Goal: Check status: Check status

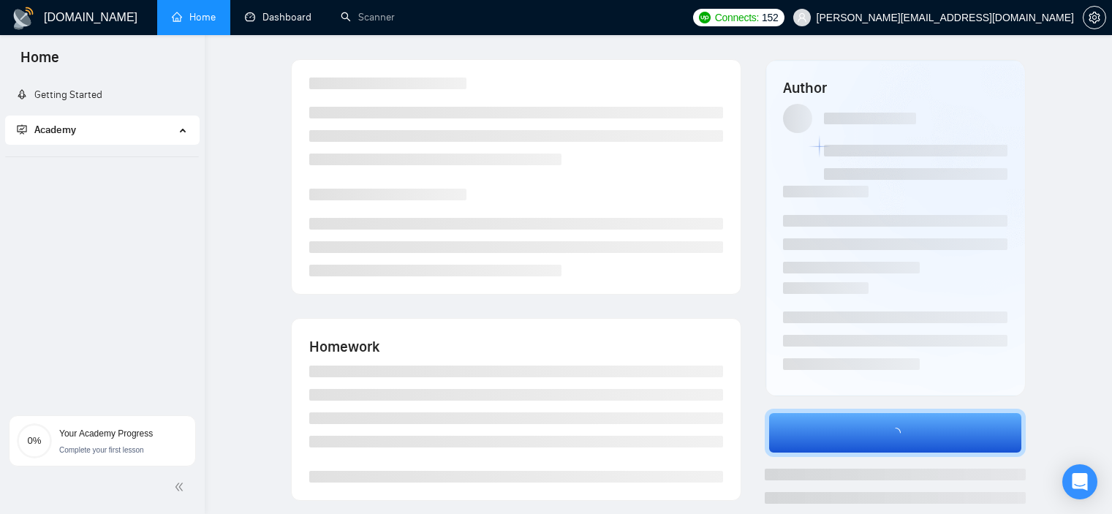
click at [286, 19] on link "Dashboard" at bounding box center [278, 17] width 67 height 12
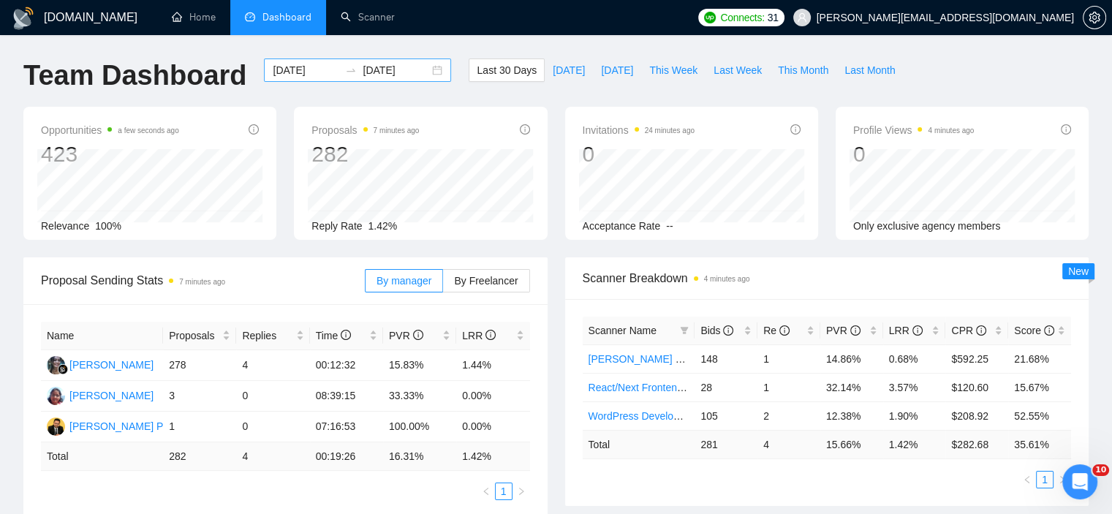
click at [425, 72] on div "2025-08-16 2025-09-15" at bounding box center [357, 69] width 187 height 23
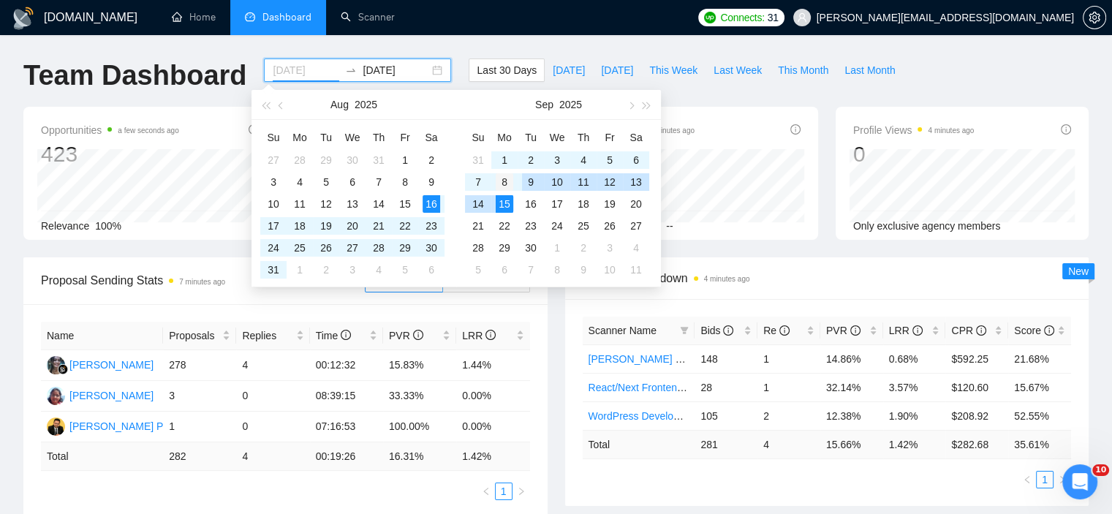
type input "[DATE]"
click at [509, 179] on div "8" at bounding box center [504, 182] width 18 height 18
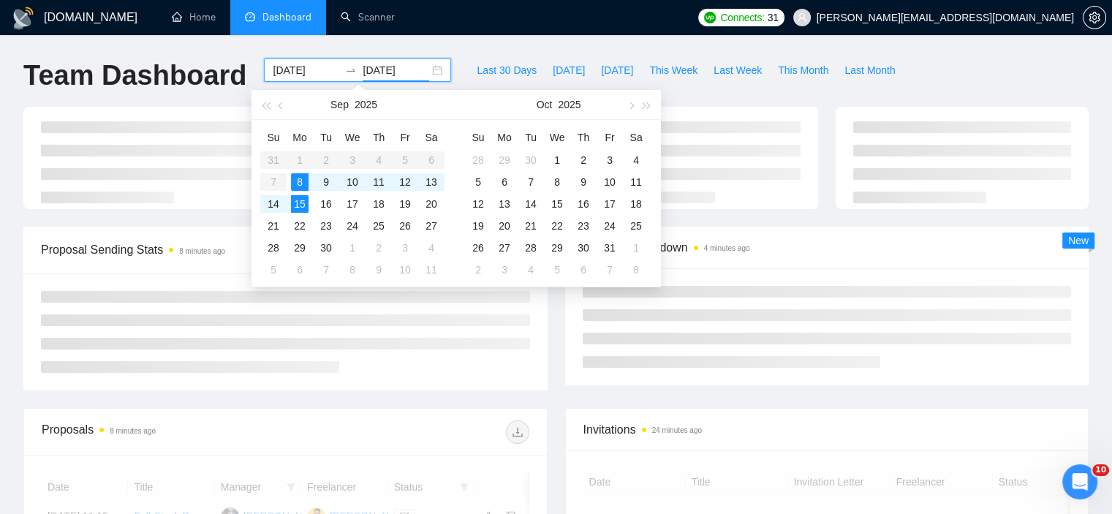
type input "2025-09-15"
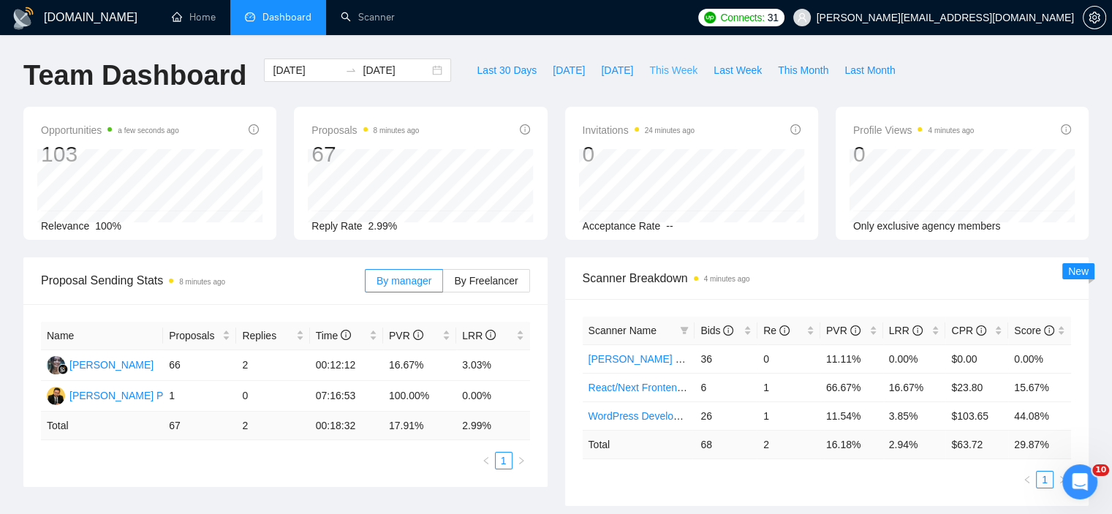
click at [669, 64] on span "This Week" at bounding box center [673, 70] width 48 height 16
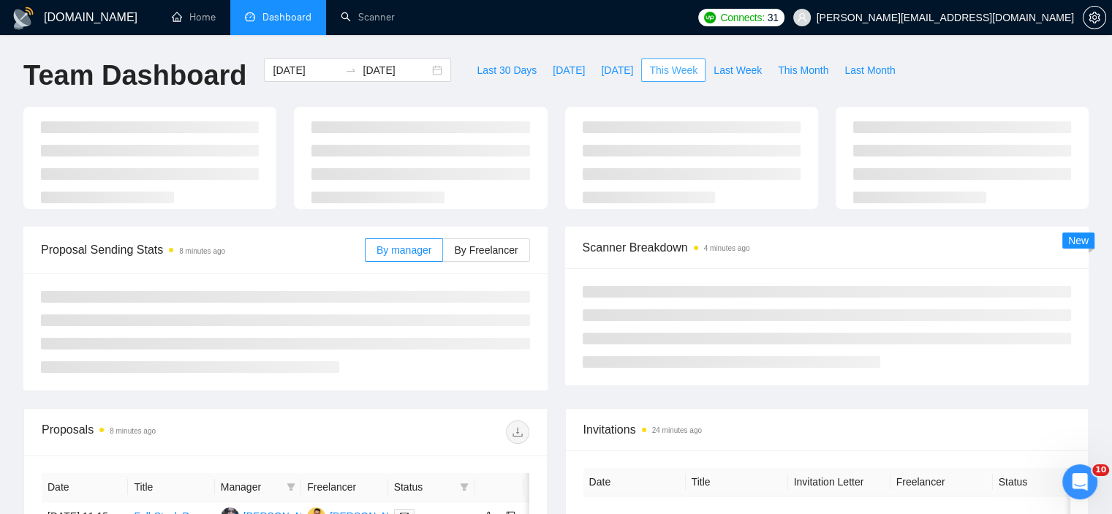
type input "2025-09-15"
type input "2025-09-21"
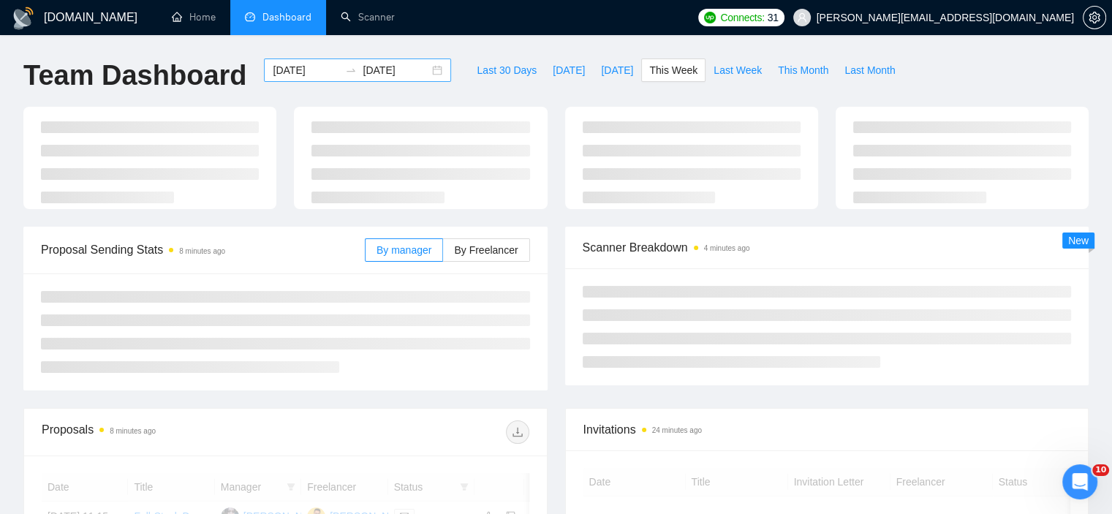
click at [424, 73] on div "2025-09-15 2025-09-21" at bounding box center [357, 69] width 187 height 23
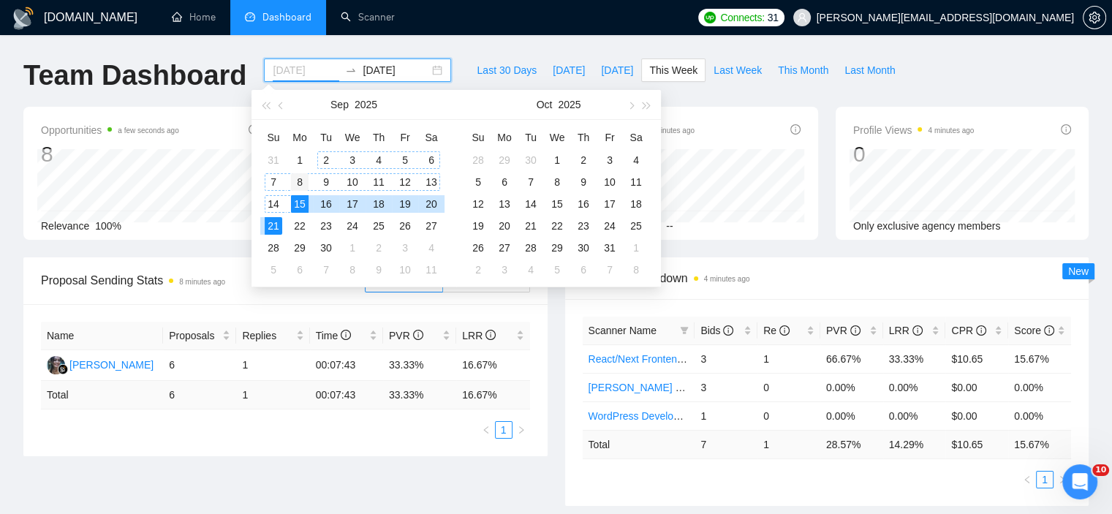
type input "[DATE]"
click at [304, 180] on div "8" at bounding box center [300, 182] width 18 height 18
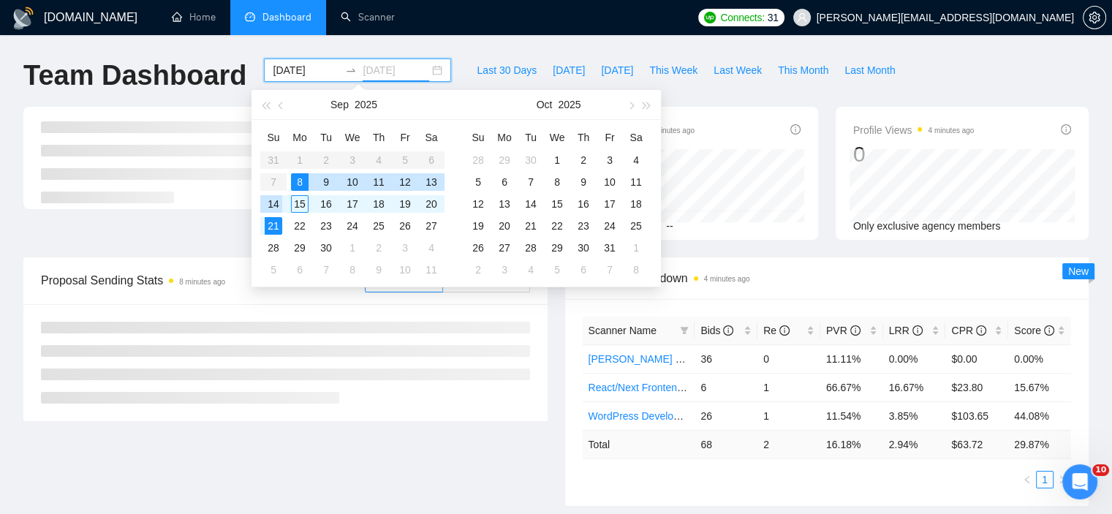
type input "[DATE]"
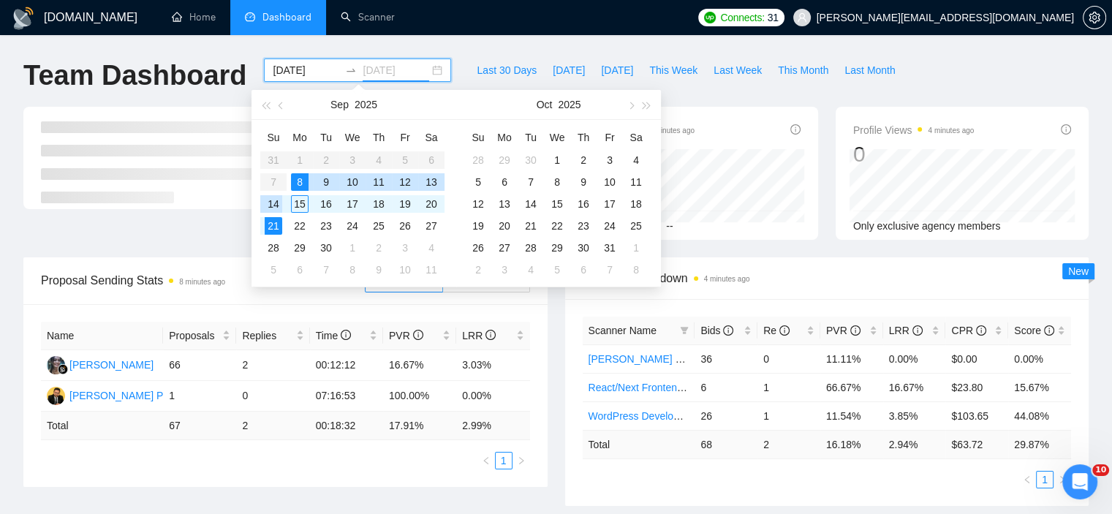
click at [271, 201] on div "14" at bounding box center [274, 204] width 18 height 18
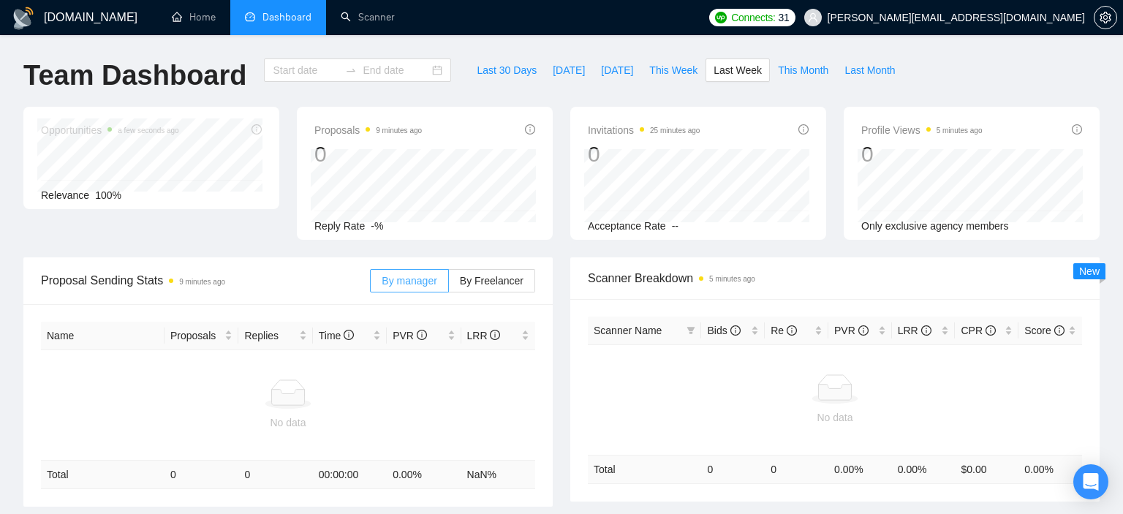
type input "[DATE]"
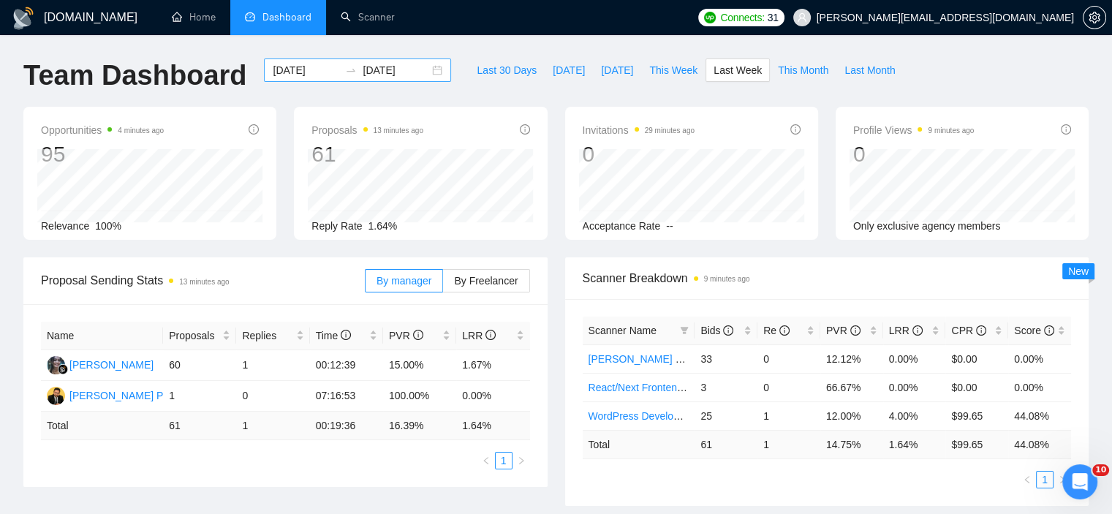
click at [422, 70] on div "[DATE] [DATE]" at bounding box center [357, 69] width 187 height 23
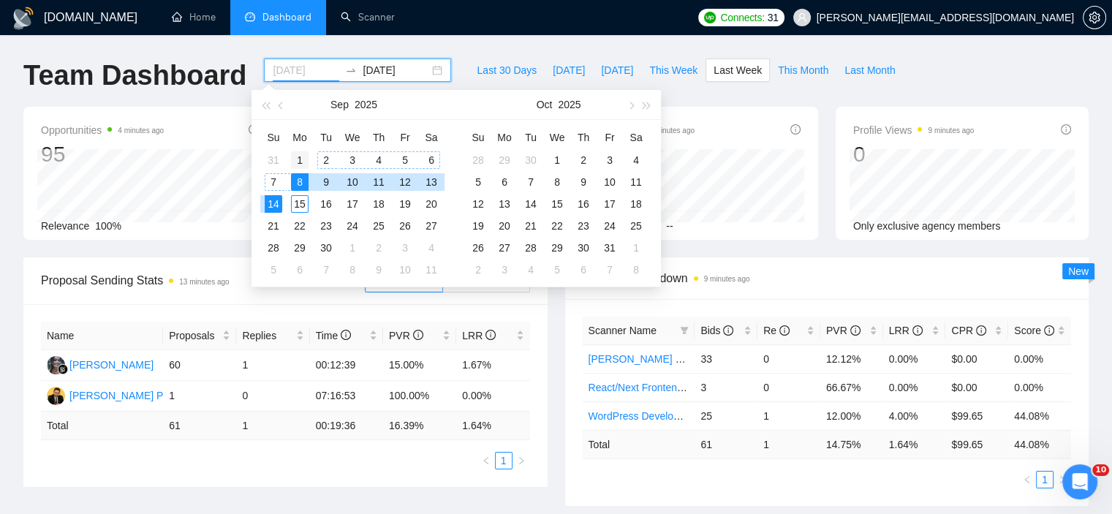
type input "[DATE]"
click at [305, 157] on div "1" at bounding box center [300, 160] width 18 height 18
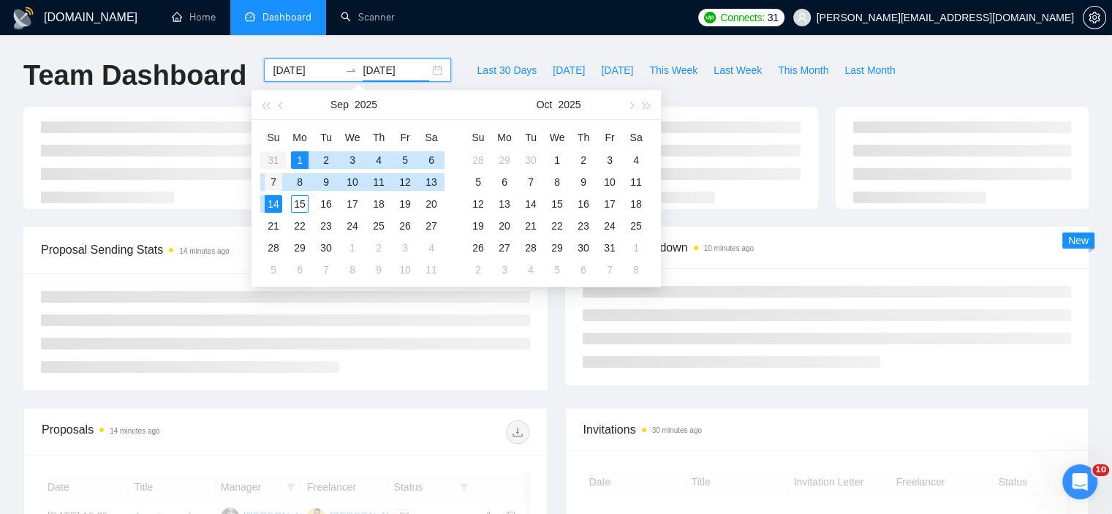
type input "[DATE]"
click at [277, 184] on div "7" at bounding box center [274, 182] width 18 height 18
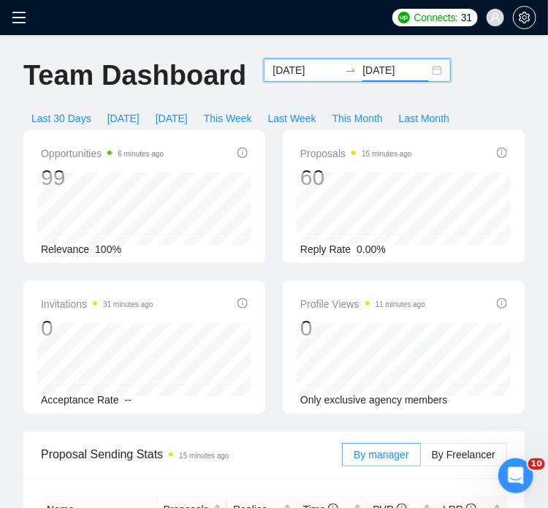
click at [427, 72] on div "[DATE] [DATE]" at bounding box center [357, 69] width 187 height 23
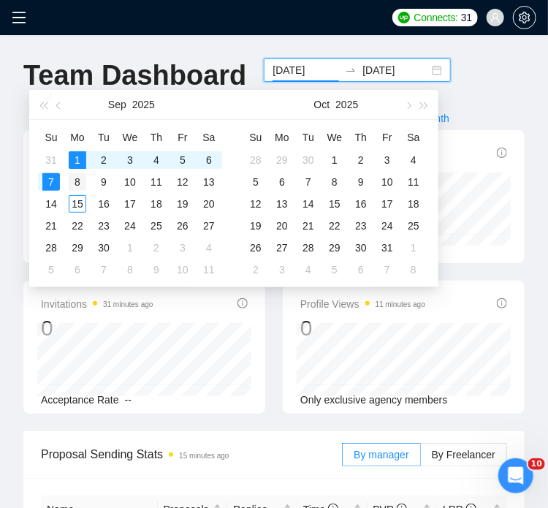
type input "[DATE]"
click at [75, 181] on div "8" at bounding box center [78, 182] width 18 height 18
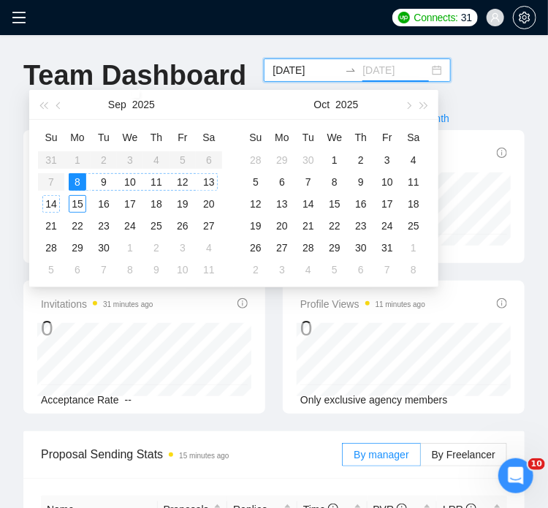
type input "[DATE]"
click at [50, 205] on div "14" at bounding box center [51, 204] width 18 height 18
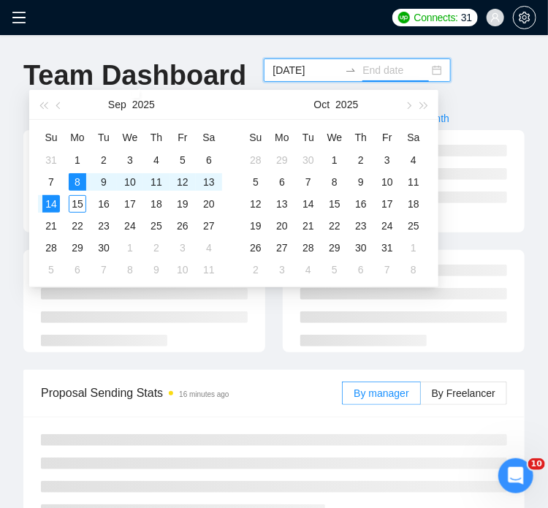
type input "[DATE]"
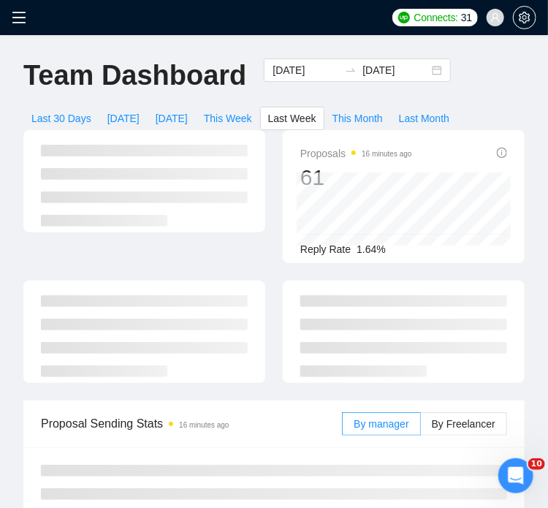
click at [265, 360] on div at bounding box center [144, 332] width 242 height 102
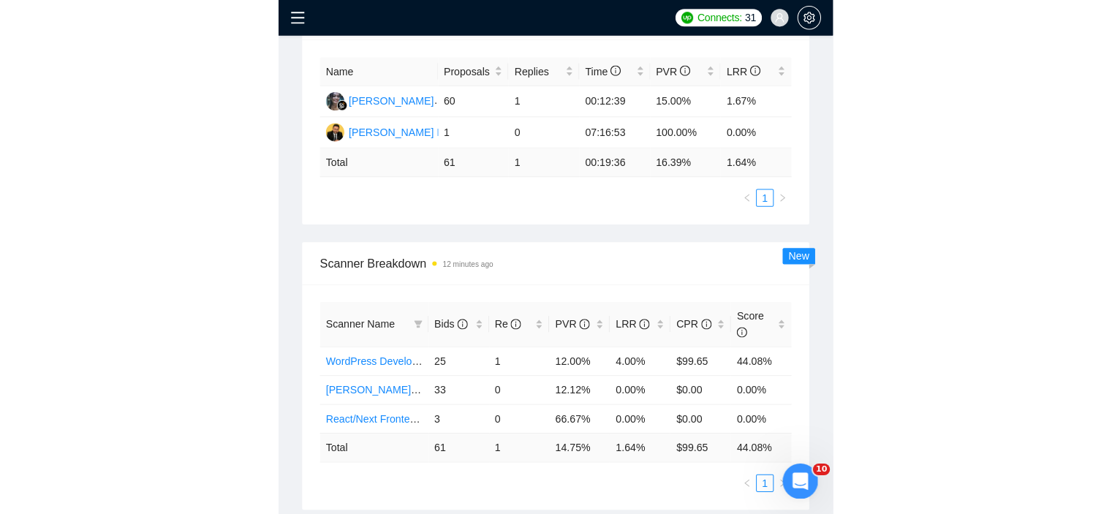
scroll to position [585, 0]
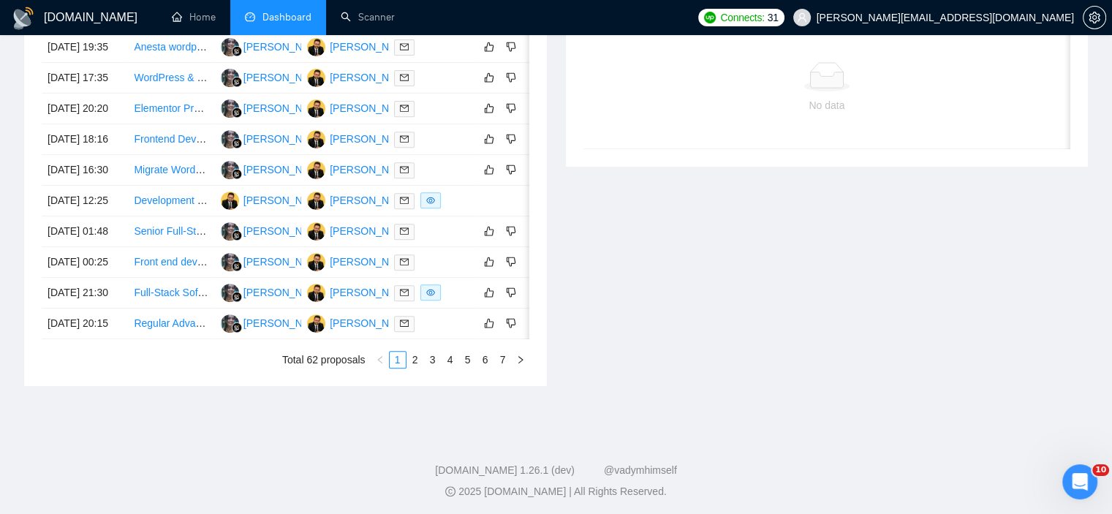
click at [675, 333] on div "Invitations 33 minutes ago Date Title Invitation Letter Freelancer Status No da…" at bounding box center [827, 163] width 542 height 448
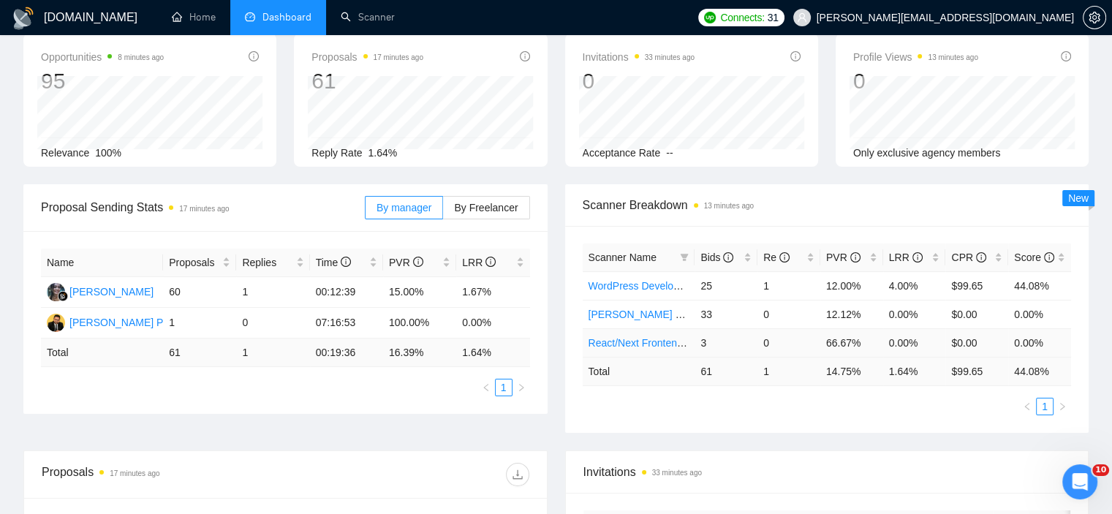
scroll to position [0, 0]
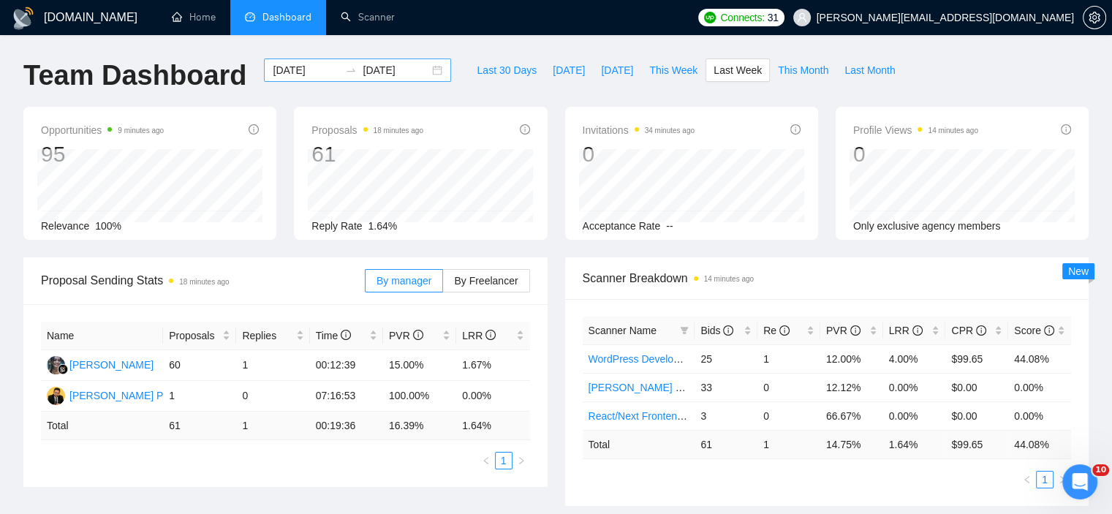
click at [418, 68] on div "[DATE] [DATE]" at bounding box center [357, 69] width 187 height 23
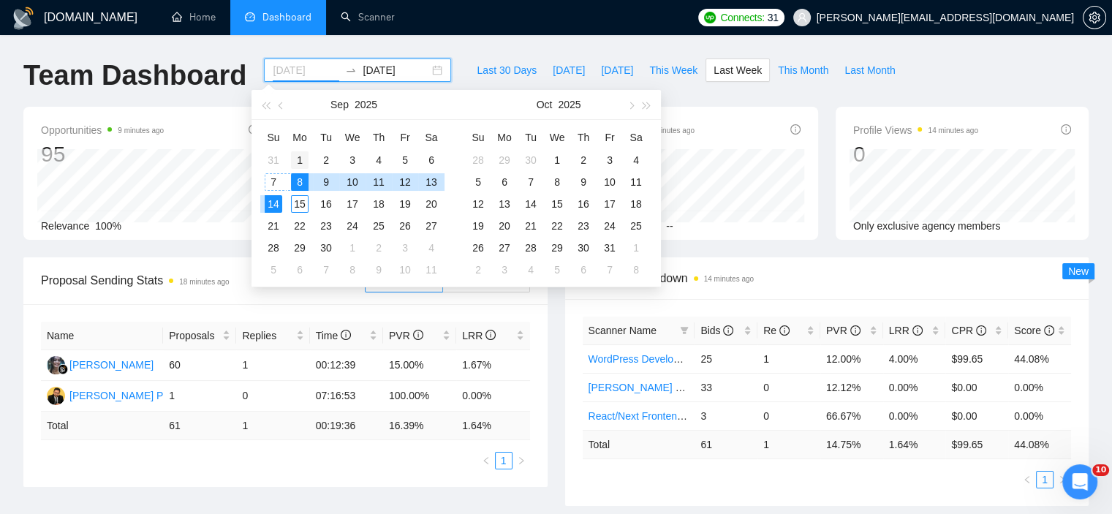
type input "[DATE]"
click at [300, 154] on div "1" at bounding box center [300, 160] width 18 height 18
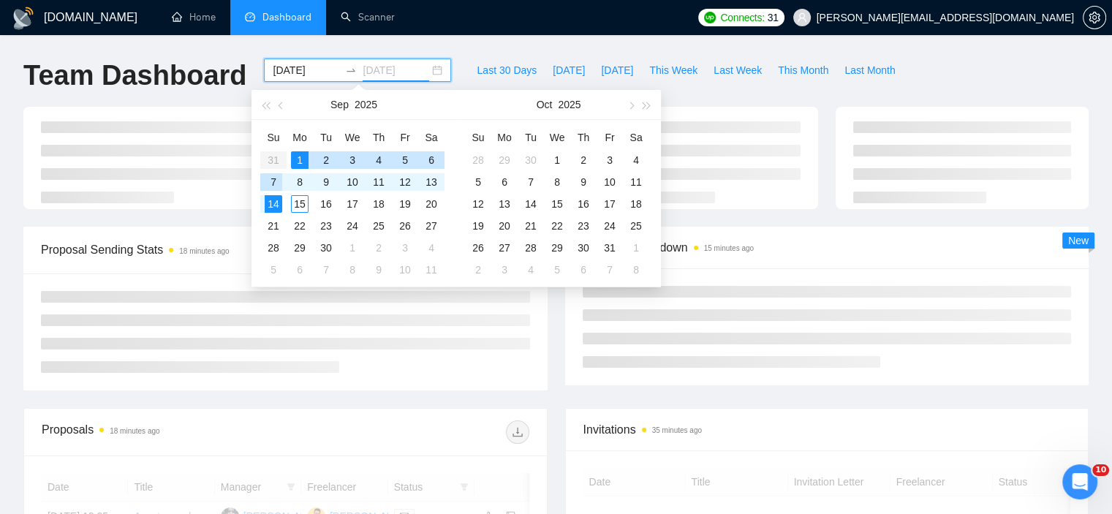
type input "[DATE]"
click at [276, 181] on div "7" at bounding box center [274, 182] width 18 height 18
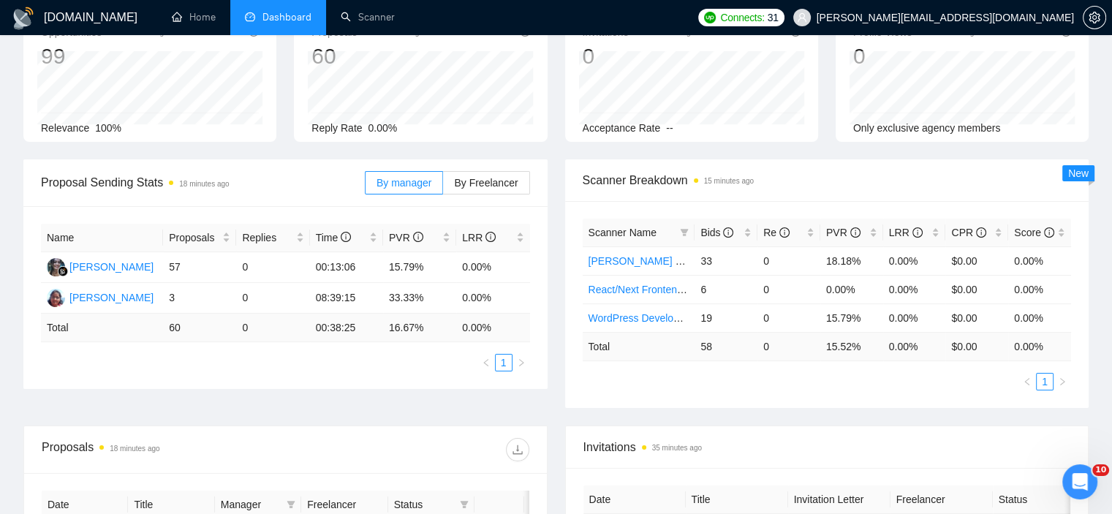
scroll to position [73, 0]
